Goal: Navigation & Orientation: Understand site structure

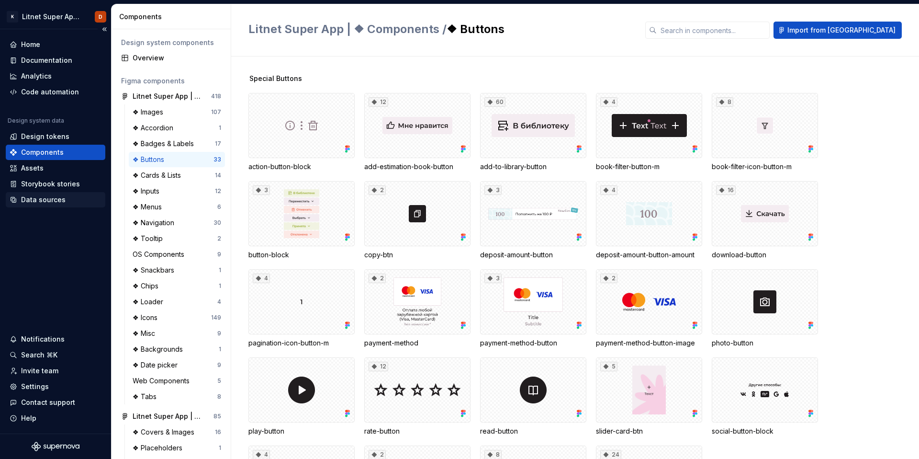
click at [47, 200] on div "Data sources" at bounding box center [43, 200] width 45 height 10
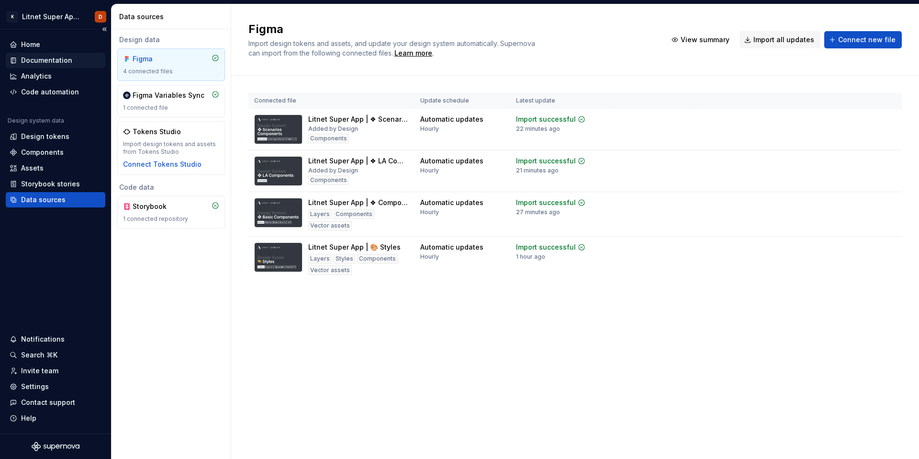
click at [28, 58] on div "Documentation" at bounding box center [46, 61] width 51 height 10
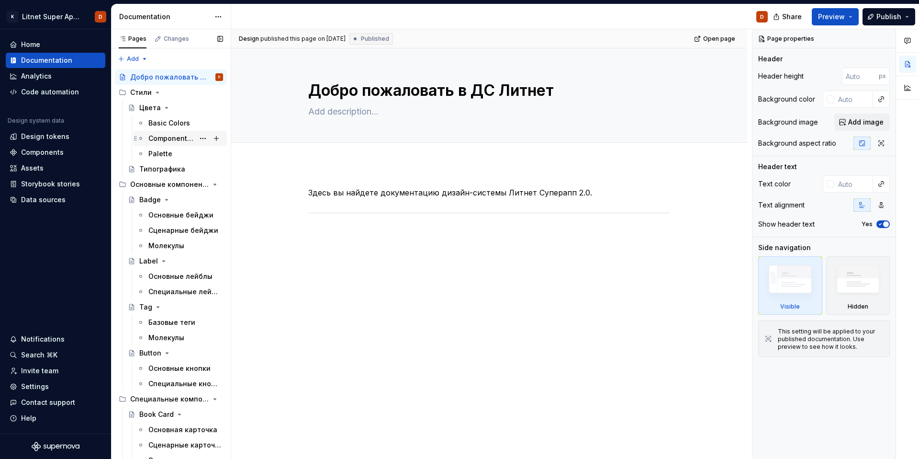
click at [172, 139] on div "Component Colors" at bounding box center [171, 139] width 46 height 10
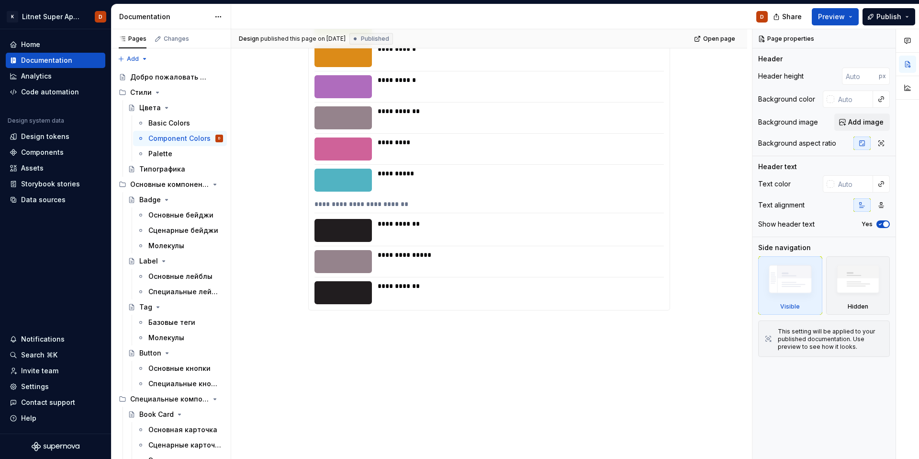
scroll to position [39639, 0]
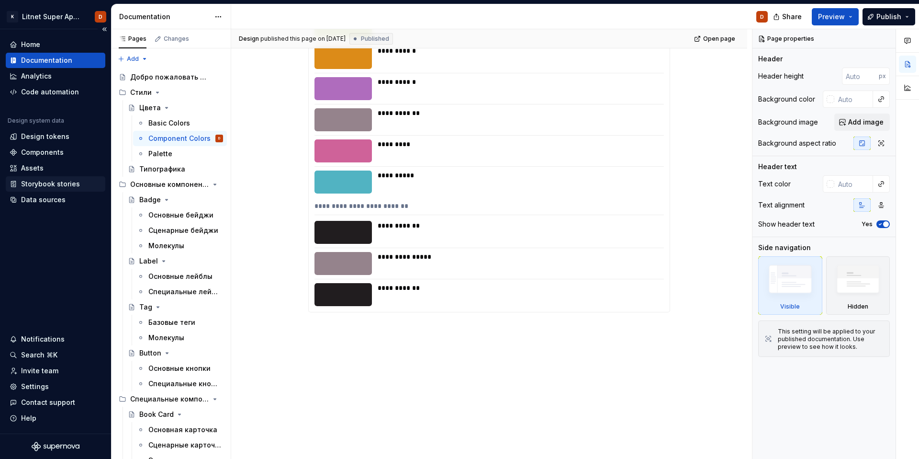
type textarea "*"
click at [44, 184] on div "Storybook stories" at bounding box center [50, 184] width 59 height 10
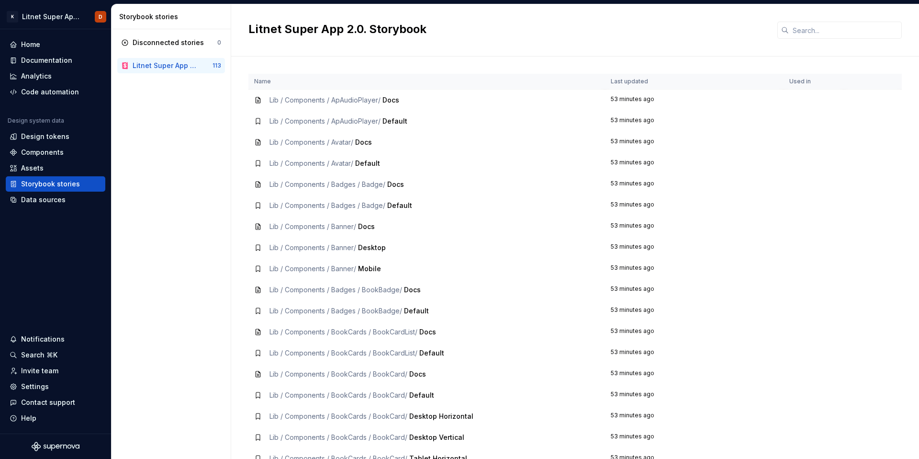
click at [257, 101] on icon at bounding box center [258, 100] width 4 height 6
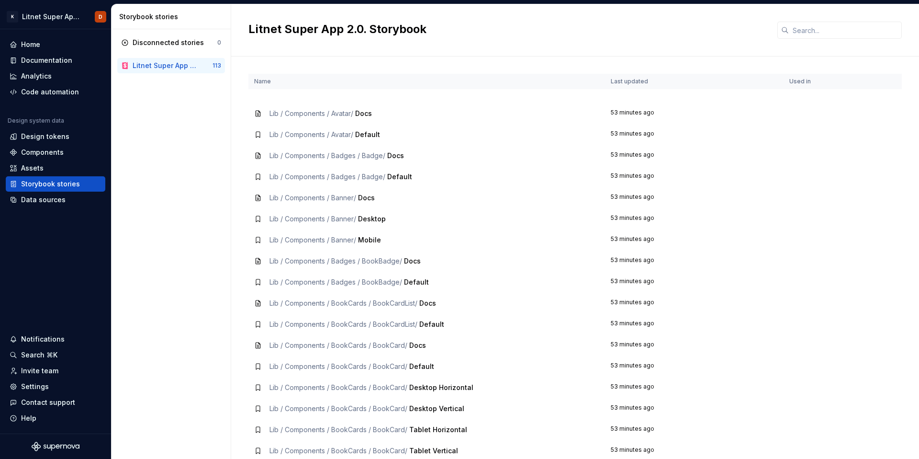
scroll to position [85, 0]
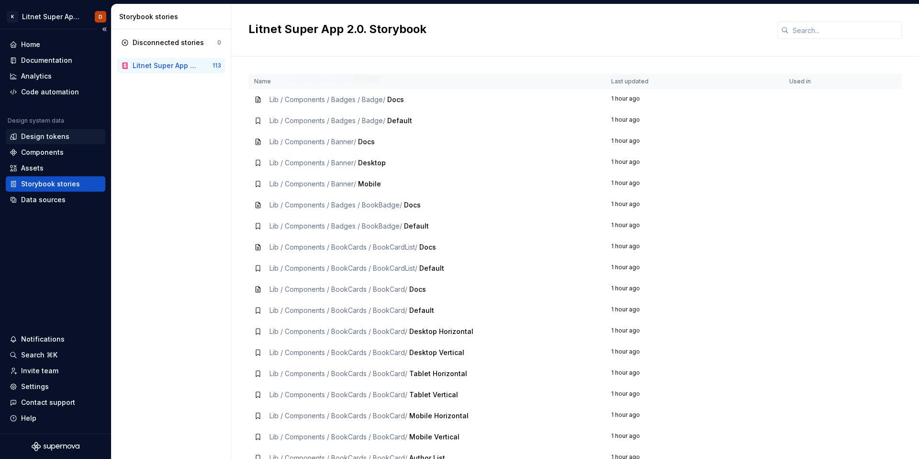
click at [46, 137] on div "Design tokens" at bounding box center [45, 137] width 48 height 10
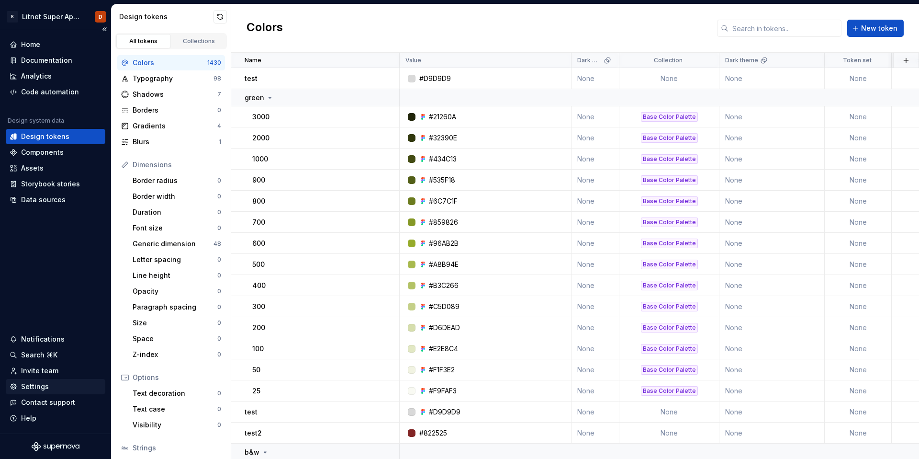
click at [44, 324] on div "Settings" at bounding box center [35, 387] width 28 height 10
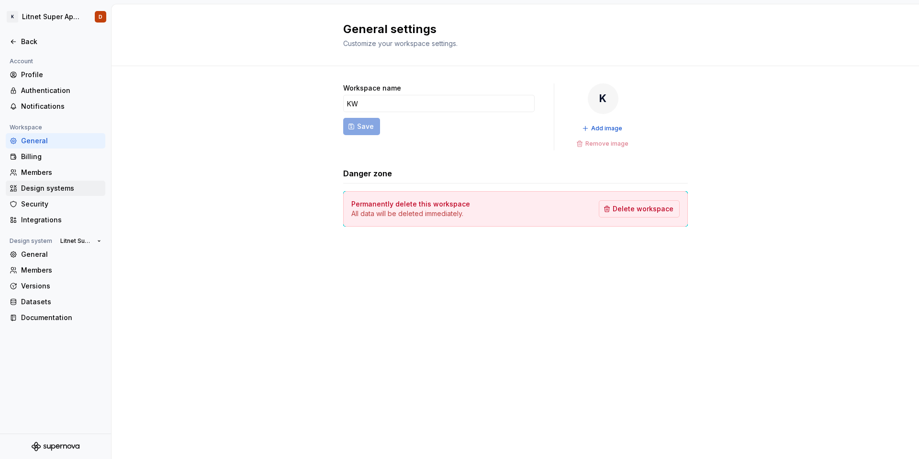
click at [45, 184] on div "Design systems" at bounding box center [61, 188] width 80 height 10
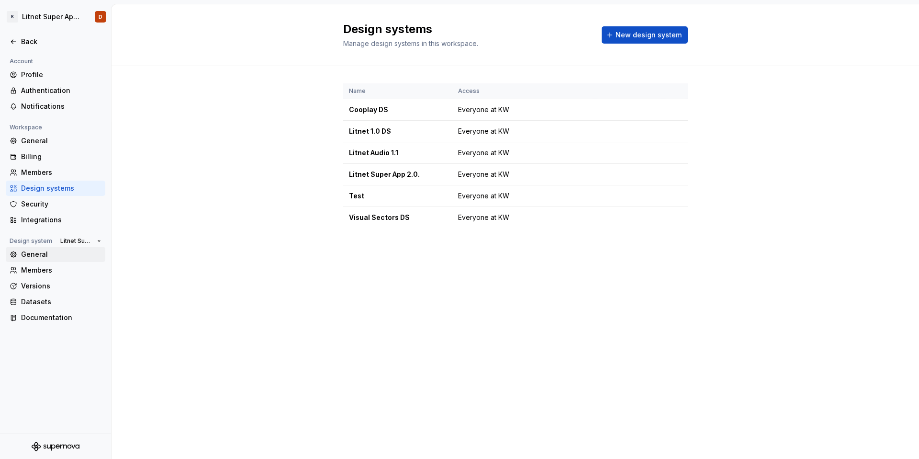
click at [30, 249] on div "General" at bounding box center [61, 254] width 80 height 10
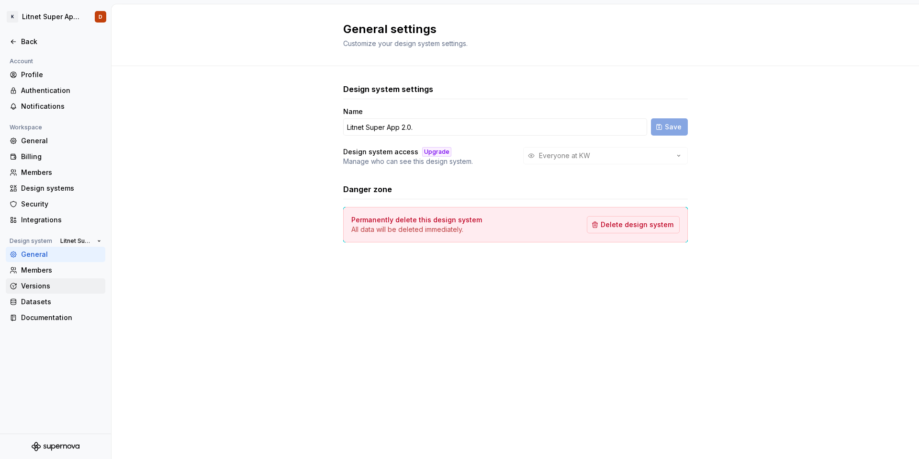
click at [40, 283] on div "Versions" at bounding box center [61, 286] width 80 height 10
